Goal: Navigation & Orientation: Understand site structure

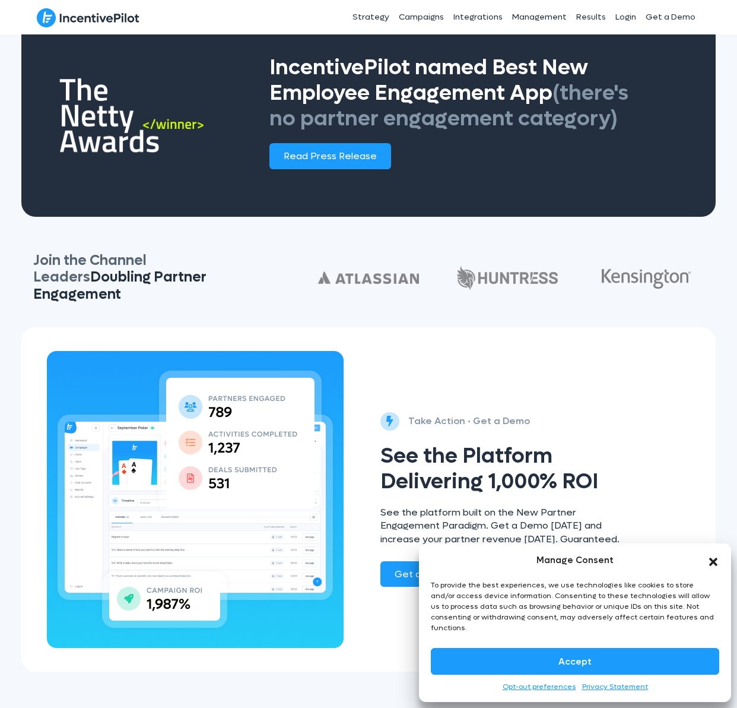
scroll to position [2053, 0]
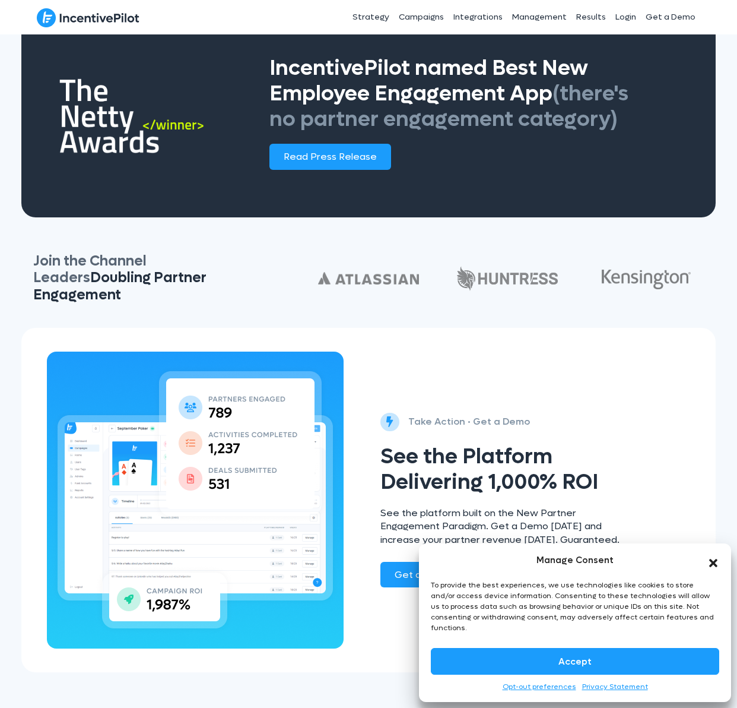
click at [711, 567] on icon "Close dialog" at bounding box center [713, 563] width 8 height 8
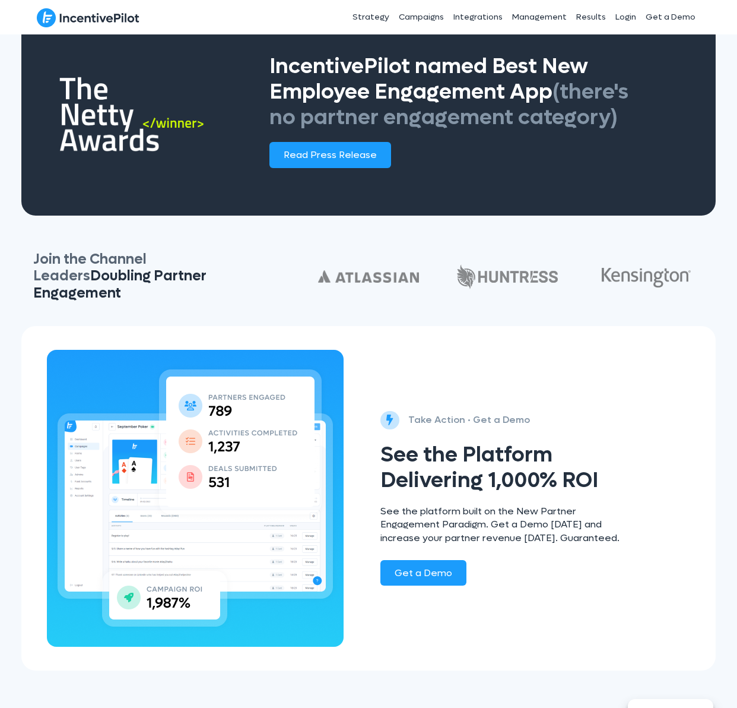
scroll to position [2056, 0]
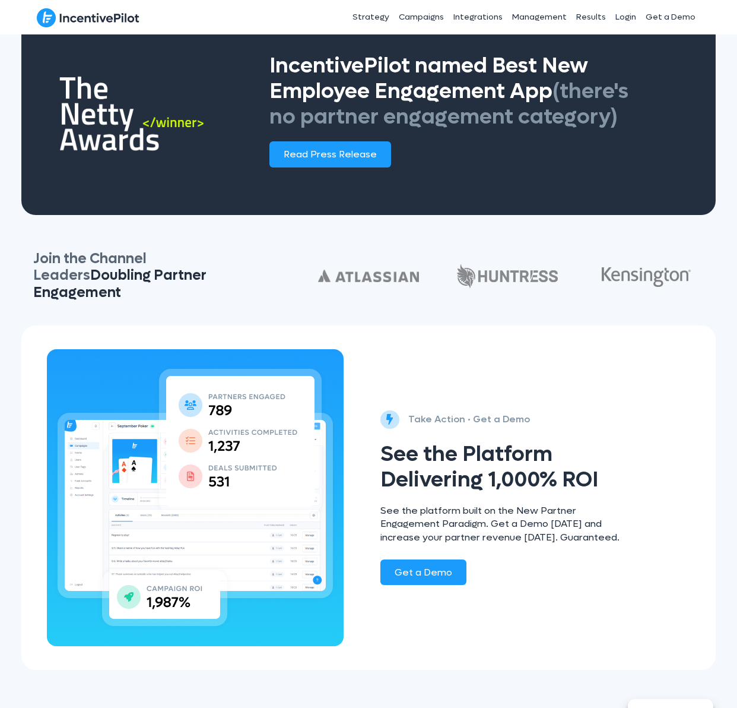
click at [508, 689] on link "Careers" at bounding box center [511, 688] width 28 height 9
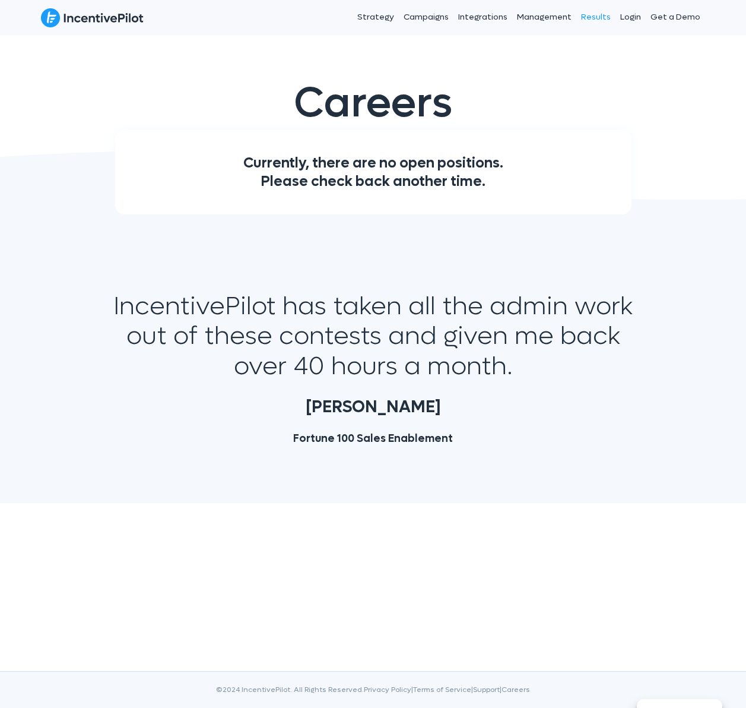
click at [593, 16] on link "Results" at bounding box center [595, 17] width 39 height 30
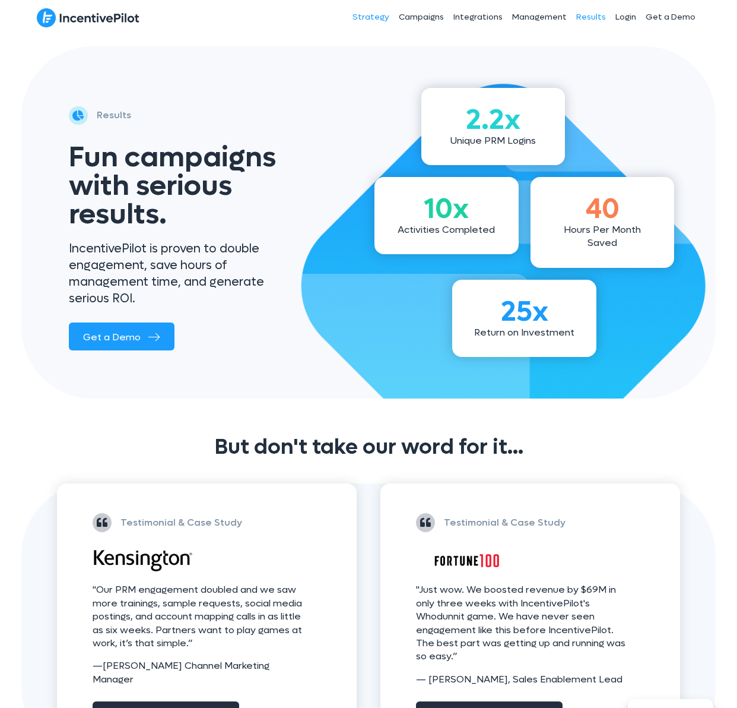
click at [382, 17] on link "Strategy" at bounding box center [371, 17] width 46 height 30
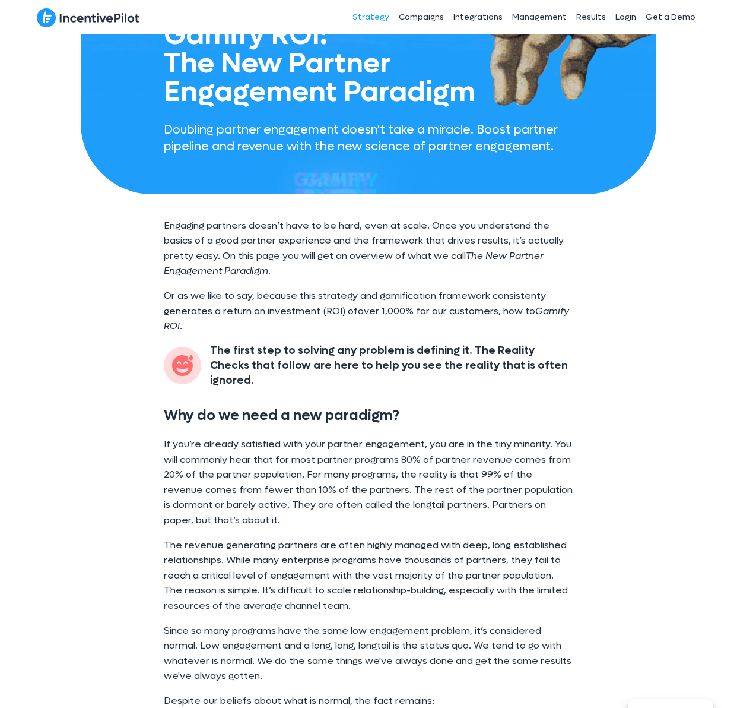
scroll to position [249, 0]
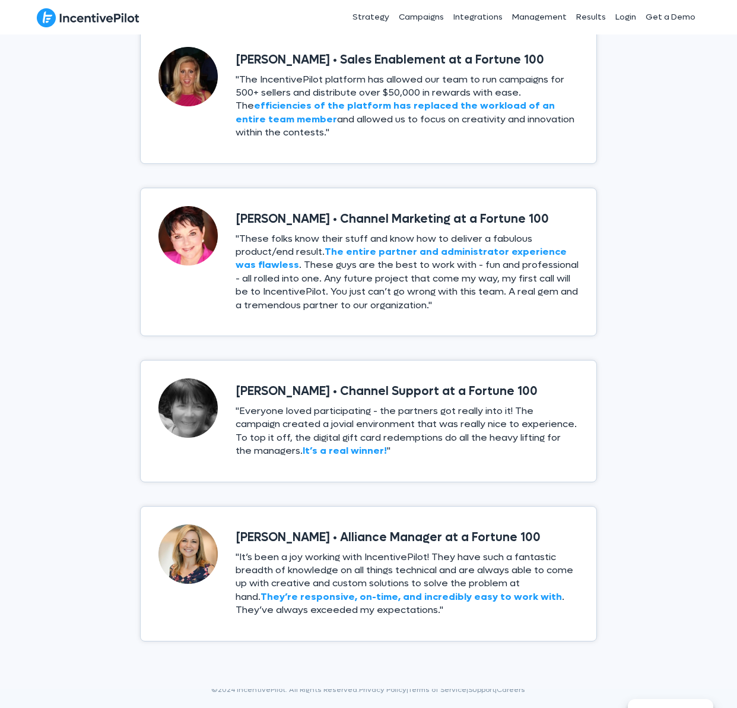
scroll to position [2072, 0]
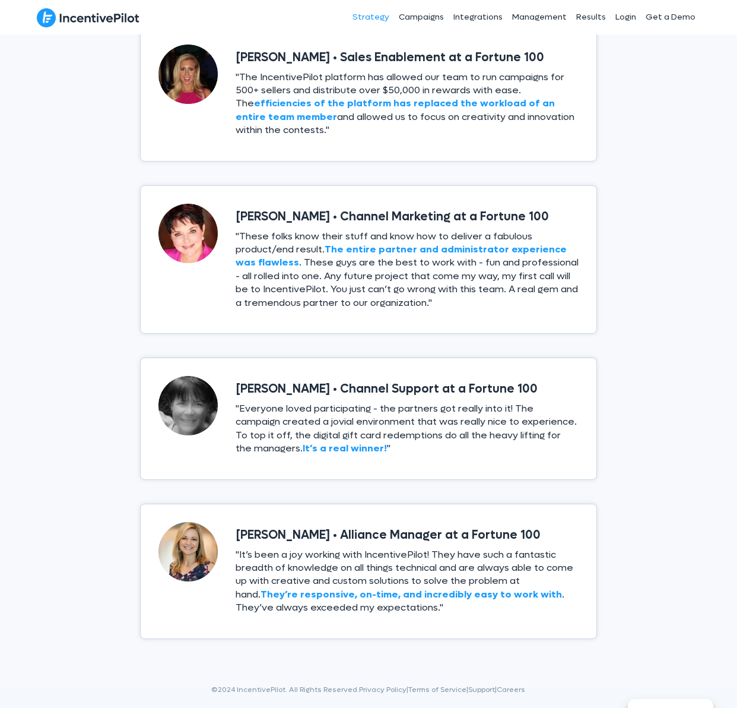
click at [378, 20] on link "Strategy" at bounding box center [371, 17] width 46 height 30
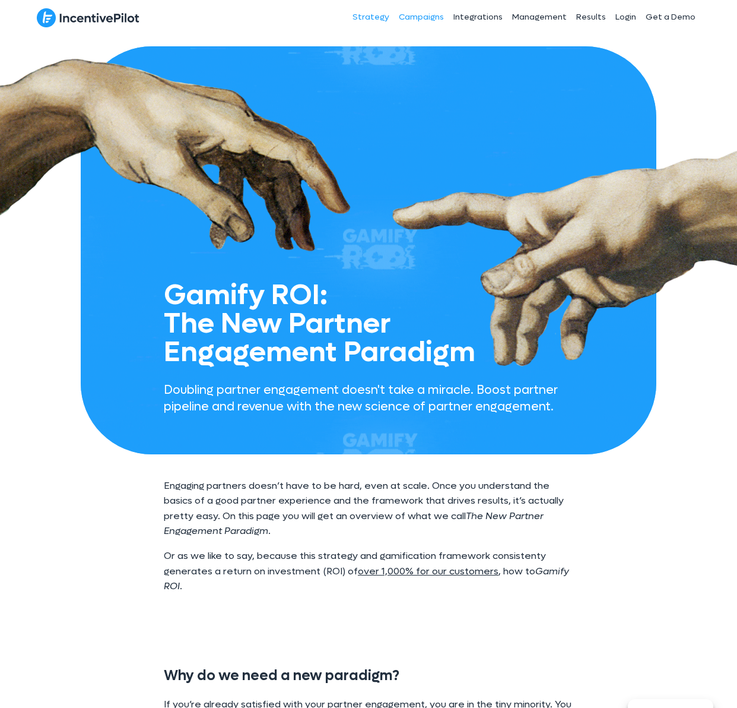
click at [423, 17] on link "Campaigns" at bounding box center [421, 17] width 55 height 30
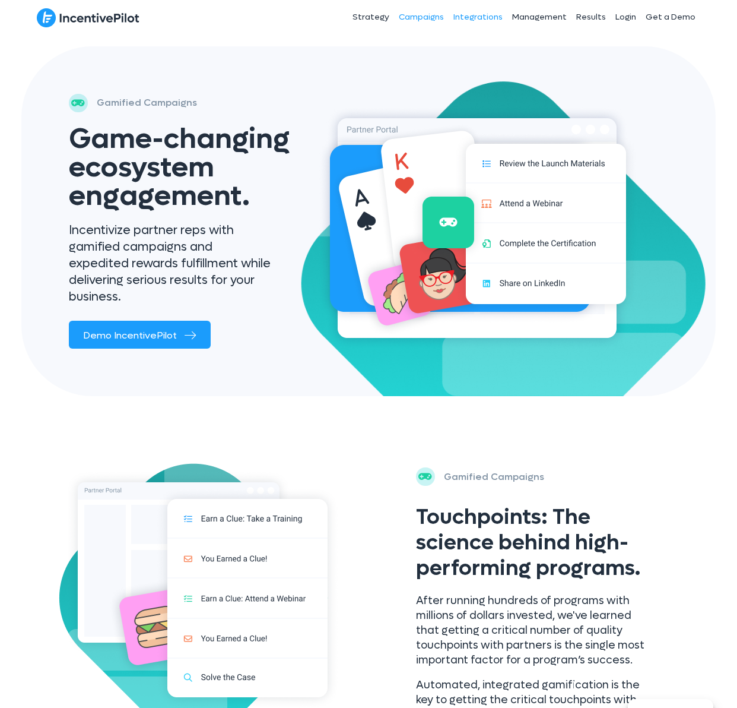
click at [486, 21] on link "Integrations" at bounding box center [478, 17] width 59 height 30
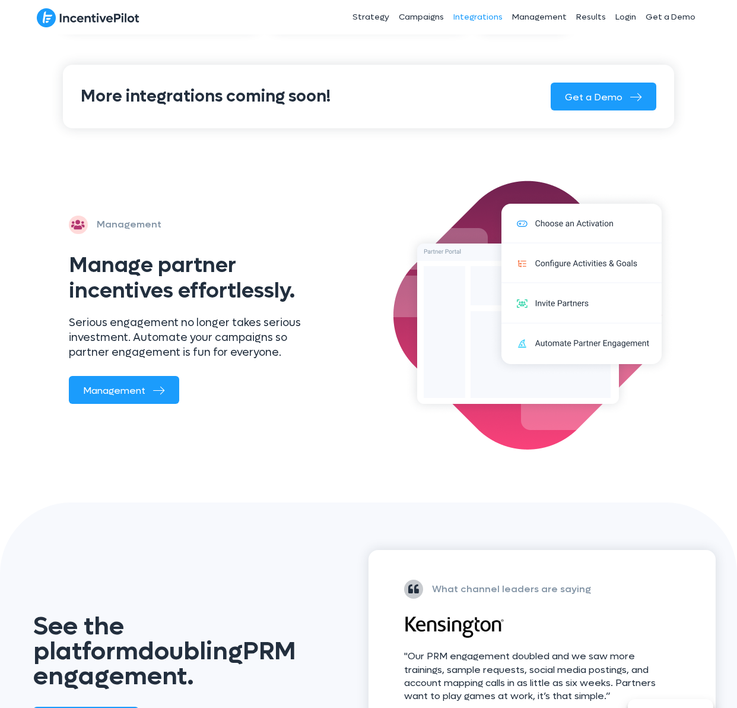
scroll to position [1225, 0]
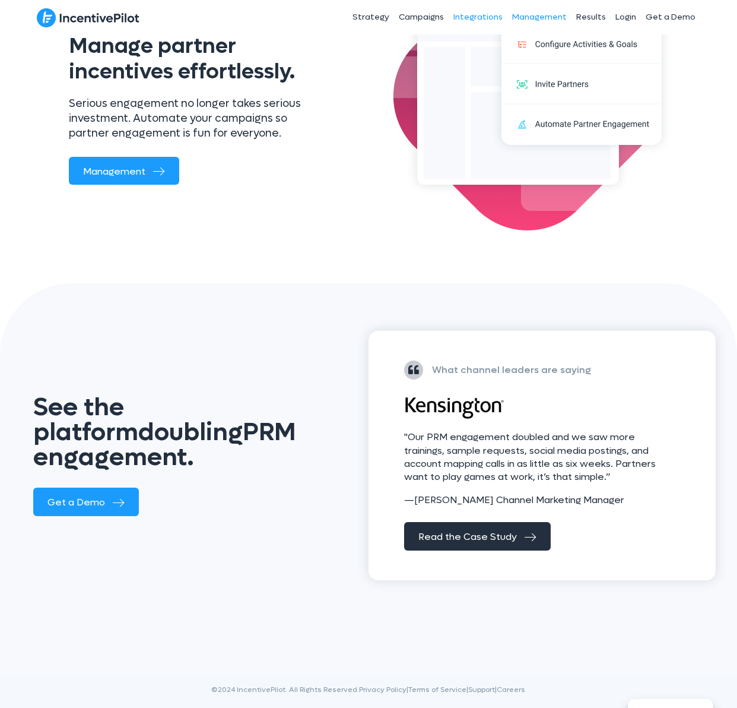
click at [526, 17] on link "Management" at bounding box center [540, 17] width 64 height 30
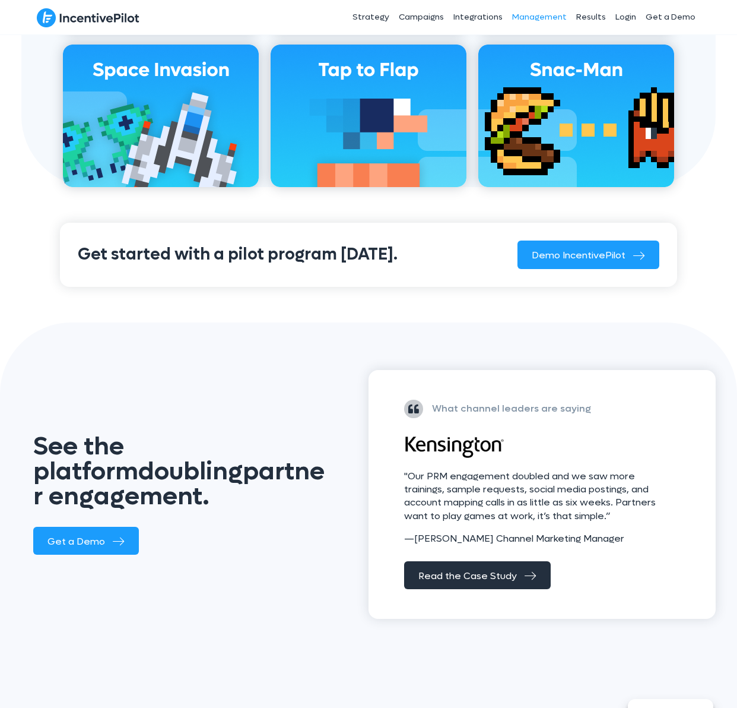
scroll to position [1295, 0]
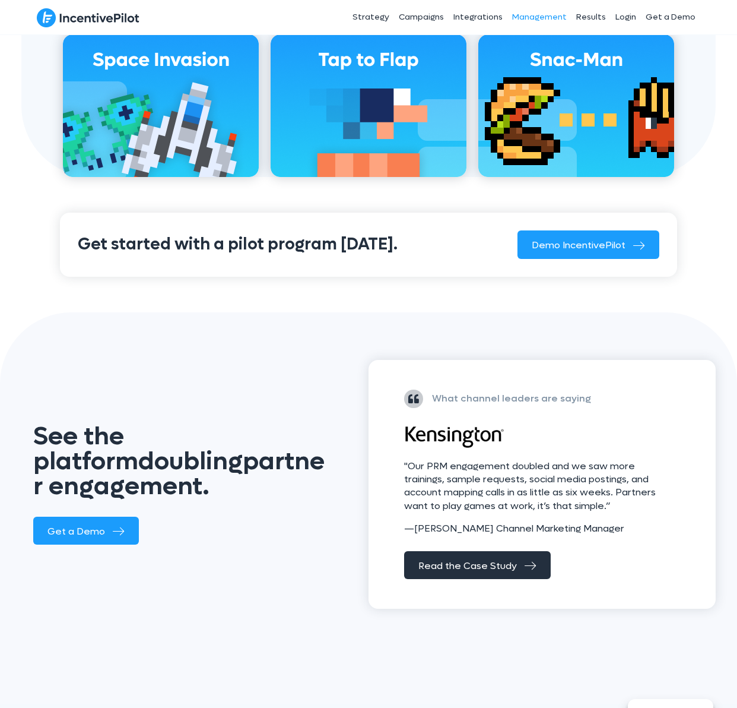
click at [367, 133] on img at bounding box center [369, 105] width 196 height 142
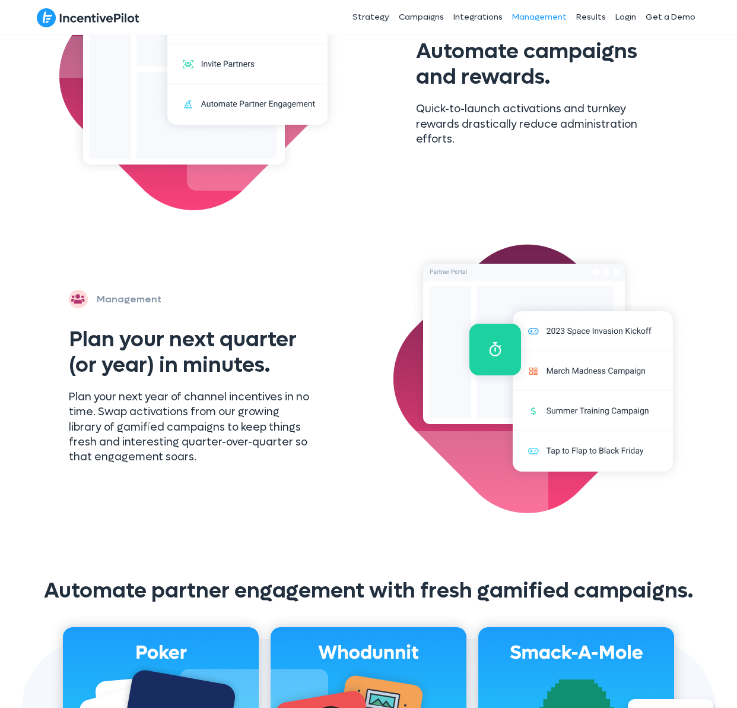
scroll to position [0, 0]
